Goal: Find specific page/section: Find specific page/section

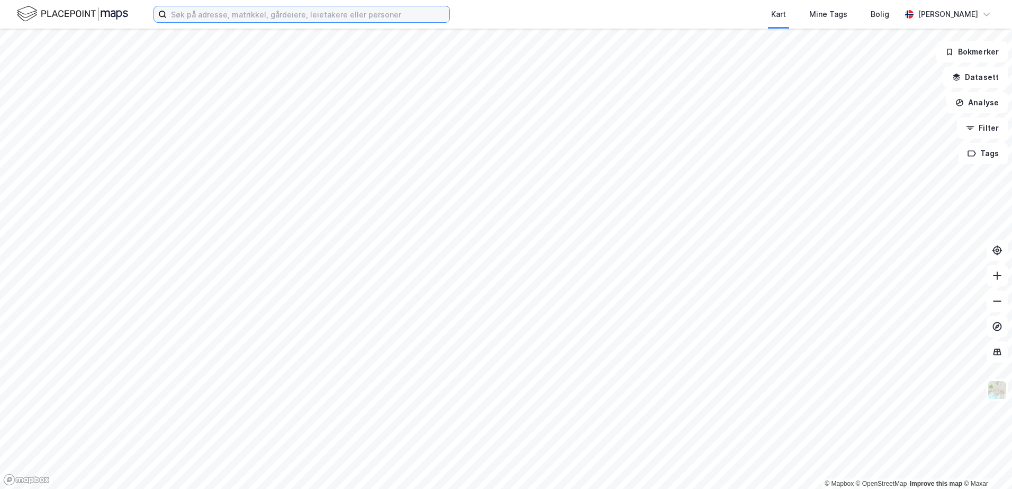
click at [195, 13] on input at bounding box center [308, 14] width 283 height 16
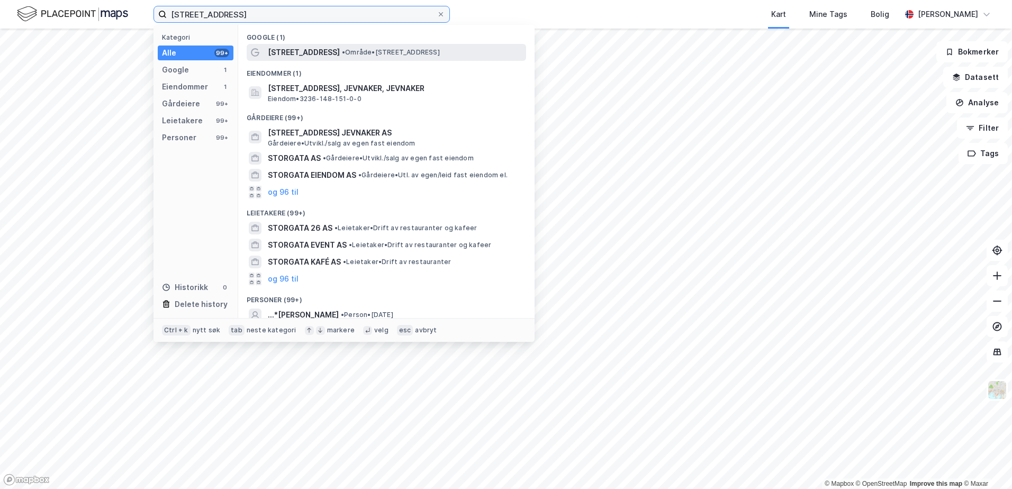
type input "[STREET_ADDRESS]"
click at [362, 49] on span "• Område • [STREET_ADDRESS]" at bounding box center [391, 52] width 98 height 8
click at [256, 18] on input "[STREET_ADDRESS]" at bounding box center [302, 14] width 270 height 16
click at [377, 52] on span "• Område • [STREET_ADDRESS]" at bounding box center [391, 52] width 98 height 8
click at [251, 15] on input "[STREET_ADDRESS]" at bounding box center [302, 14] width 270 height 16
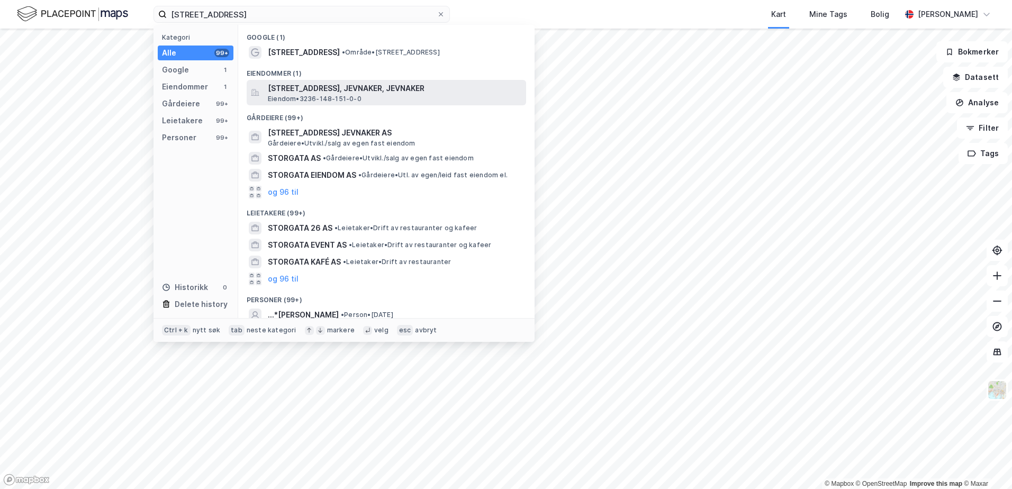
click at [313, 91] on span "[STREET_ADDRESS], JEVNAKER, JEVNAKER" at bounding box center [395, 88] width 254 height 13
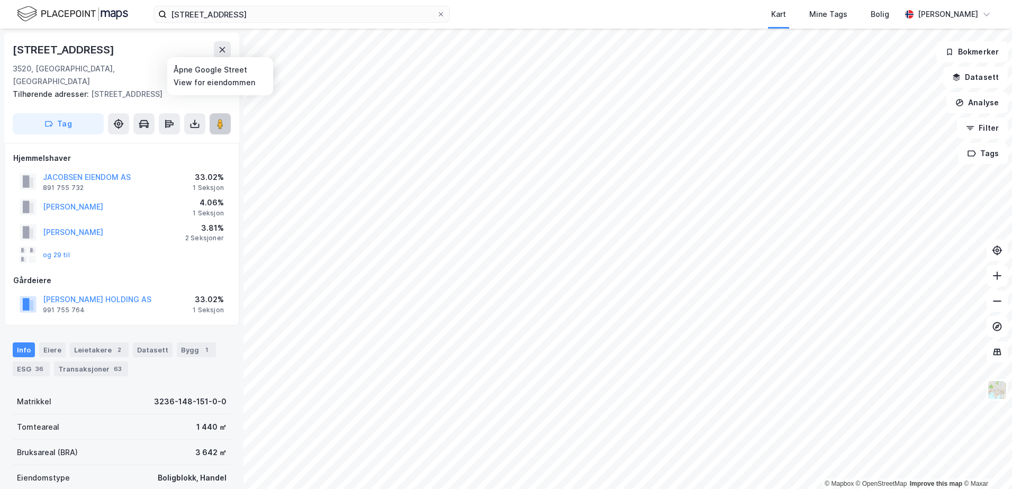
click at [220, 119] on image at bounding box center [220, 124] width 6 height 11
